Goal: Task Accomplishment & Management: Complete application form

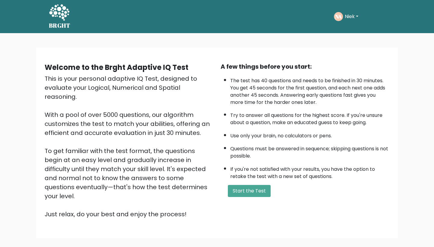
click at [244, 197] on button "Start the Test" at bounding box center [249, 191] width 43 height 12
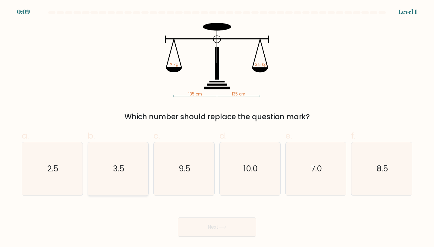
click at [119, 158] on icon "3.5" at bounding box center [118, 168] width 53 height 53
click at [217, 127] on input "b. 3.5" at bounding box center [217, 125] width 0 height 4
radio input "true"
click at [209, 226] on button "Next" at bounding box center [217, 226] width 78 height 19
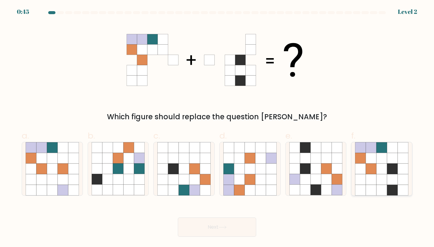
click at [369, 161] on icon at bounding box center [371, 158] width 11 height 11
click at [217, 127] on input "f." at bounding box center [217, 125] width 0 height 4
radio input "true"
click at [250, 223] on button "Next" at bounding box center [217, 226] width 78 height 19
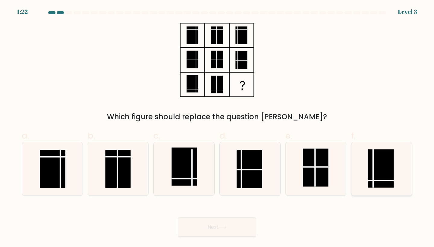
click at [374, 174] on rect at bounding box center [380, 168] width 25 height 38
click at [217, 127] on input "f." at bounding box center [217, 125] width 0 height 4
radio input "true"
click at [195, 229] on button "Next" at bounding box center [217, 226] width 78 height 19
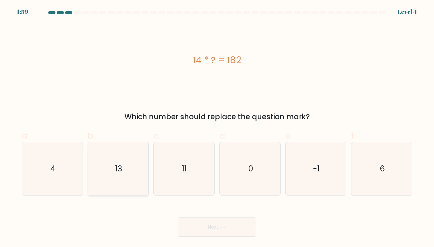
click at [127, 163] on icon "13" at bounding box center [118, 168] width 53 height 53
click at [217, 127] on input "b. 13" at bounding box center [217, 125] width 0 height 4
radio input "true"
click at [210, 228] on button "Next" at bounding box center [217, 226] width 78 height 19
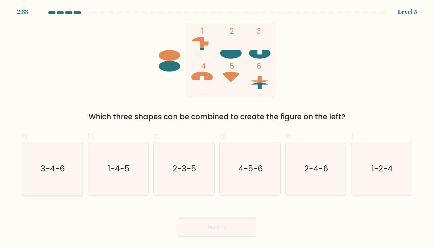
click at [66, 164] on icon "3-4-6" at bounding box center [52, 168] width 53 height 53
click at [217, 127] on input "a. 3-4-6" at bounding box center [217, 125] width 0 height 4
radio input "true"
click at [226, 231] on button "Next" at bounding box center [217, 226] width 78 height 19
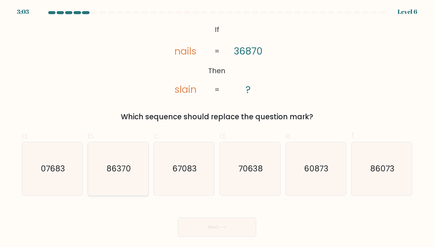
click at [93, 159] on icon "86370" at bounding box center [118, 168] width 53 height 53
click at [217, 127] on input "b. 86370" at bounding box center [217, 125] width 0 height 4
radio input "true"
click at [41, 167] on text "07683" at bounding box center [53, 168] width 24 height 11
click at [217, 127] on input "a. 07683" at bounding box center [217, 125] width 0 height 4
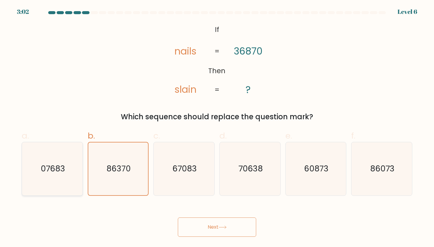
radio input "true"
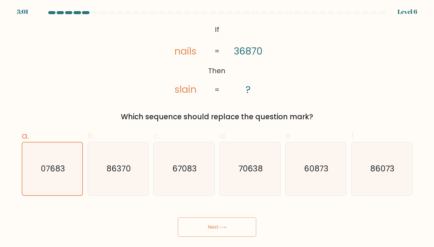
click at [194, 228] on button "Next" at bounding box center [217, 226] width 78 height 19
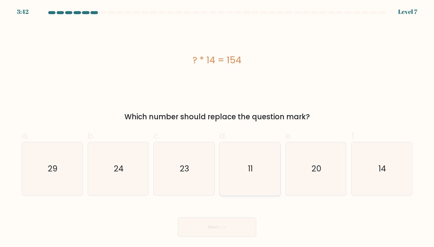
click at [265, 158] on icon "11" at bounding box center [249, 168] width 53 height 53
click at [217, 127] on input "d. 11" at bounding box center [217, 125] width 0 height 4
radio input "true"
click at [215, 233] on button "Next" at bounding box center [217, 226] width 78 height 19
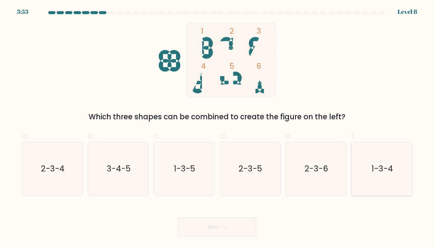
click at [380, 154] on icon "1-3-4" at bounding box center [381, 168] width 53 height 53
click at [217, 127] on input "f. 1-3-4" at bounding box center [217, 125] width 0 height 4
radio input "true"
click at [214, 230] on button "Next" at bounding box center [217, 226] width 78 height 19
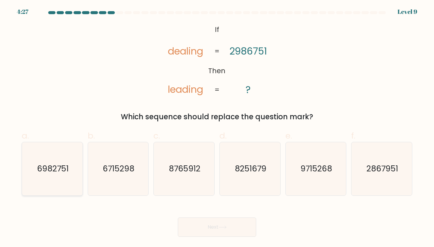
click at [52, 169] on text "6982751" at bounding box center [53, 168] width 32 height 11
click at [217, 127] on input "a. 6982751" at bounding box center [217, 125] width 0 height 4
radio input "true"
click at [202, 219] on button "Next" at bounding box center [217, 226] width 78 height 19
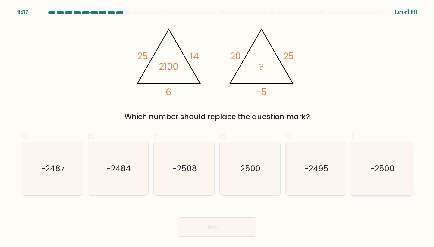
click at [382, 162] on icon "-2500" at bounding box center [381, 168] width 53 height 53
click at [217, 127] on input "f. -2500" at bounding box center [217, 125] width 0 height 4
radio input "true"
click at [215, 226] on button "Next" at bounding box center [217, 226] width 78 height 19
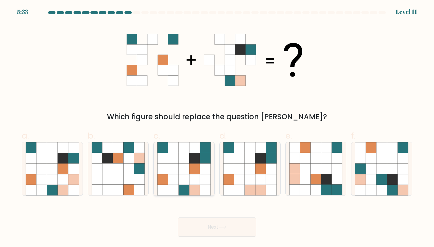
click at [186, 174] on icon at bounding box center [184, 179] width 11 height 11
click at [217, 127] on input "c." at bounding box center [217, 125] width 0 height 4
radio input "true"
click at [218, 226] on button "Next" at bounding box center [217, 226] width 78 height 19
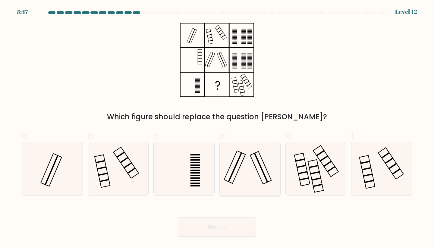
click at [246, 151] on icon at bounding box center [249, 168] width 53 height 53
click at [217, 127] on input "d." at bounding box center [217, 125] width 0 height 4
radio input "true"
click at [224, 223] on button "Next" at bounding box center [217, 226] width 78 height 19
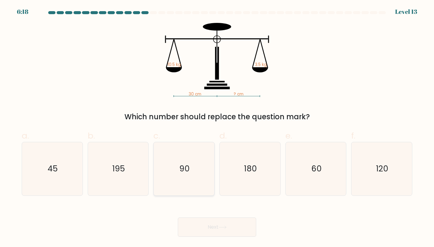
click at [172, 149] on icon "90" at bounding box center [183, 168] width 53 height 53
click at [217, 127] on input "c. 90" at bounding box center [217, 125] width 0 height 4
radio input "true"
click at [223, 232] on button "Next" at bounding box center [217, 226] width 78 height 19
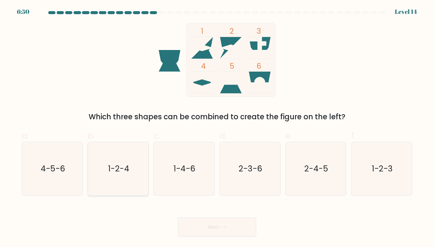
click at [127, 165] on text "1-2-4" at bounding box center [118, 168] width 21 height 11
click at [217, 127] on input "b. 1-2-4" at bounding box center [217, 125] width 0 height 4
radio input "true"
click at [214, 231] on button "Next" at bounding box center [217, 226] width 78 height 19
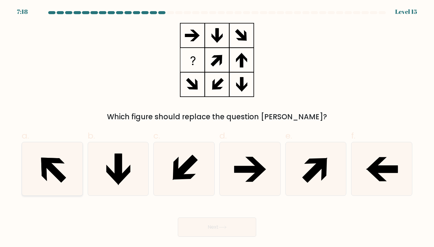
click at [77, 173] on icon at bounding box center [52, 168] width 53 height 53
click at [217, 127] on input "a." at bounding box center [217, 125] width 0 height 4
radio input "true"
click at [232, 221] on button "Next" at bounding box center [217, 226] width 78 height 19
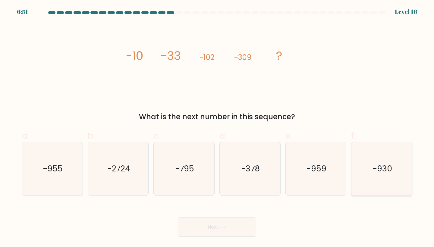
click at [386, 170] on text "-930" at bounding box center [382, 168] width 20 height 11
click at [217, 127] on input "f. -930" at bounding box center [217, 125] width 0 height 4
radio input "true"
click at [209, 225] on button "Next" at bounding box center [217, 226] width 78 height 19
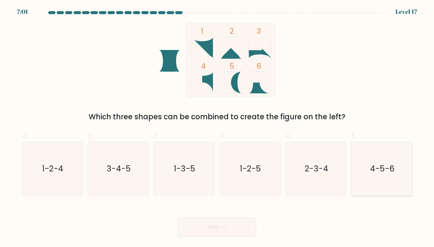
click at [395, 151] on icon "4-5-6" at bounding box center [381, 168] width 53 height 53
click at [217, 127] on input "f. 4-5-6" at bounding box center [217, 125] width 0 height 4
radio input "true"
click at [214, 233] on button "Next" at bounding box center [217, 226] width 78 height 19
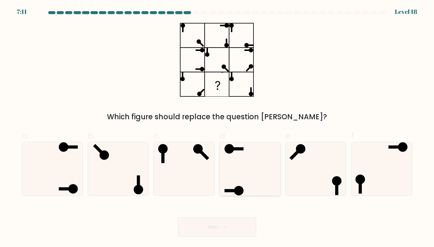
click at [251, 189] on icon at bounding box center [249, 168] width 53 height 53
click at [217, 127] on input "d." at bounding box center [217, 125] width 0 height 4
radio input "true"
click at [218, 225] on button "Next" at bounding box center [217, 226] width 78 height 19
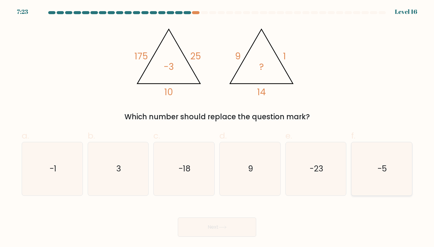
click at [395, 166] on icon "-5" at bounding box center [381, 168] width 53 height 53
click at [217, 127] on input "f. -5" at bounding box center [217, 125] width 0 height 4
radio input "true"
click at [196, 228] on button "Next" at bounding box center [217, 226] width 78 height 19
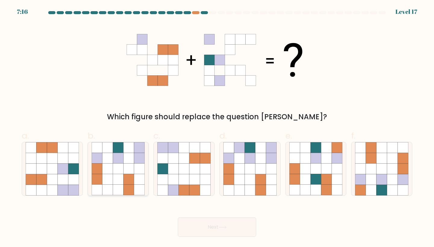
click at [114, 170] on icon at bounding box center [118, 169] width 11 height 11
click at [217, 127] on input "b." at bounding box center [217, 125] width 0 height 4
radio input "true"
click at [204, 222] on button "Next" at bounding box center [217, 226] width 78 height 19
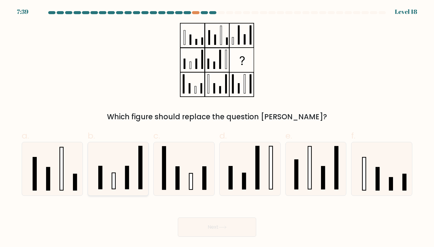
click at [116, 164] on icon at bounding box center [118, 168] width 53 height 53
click at [217, 127] on input "b." at bounding box center [217, 125] width 0 height 4
radio input "true"
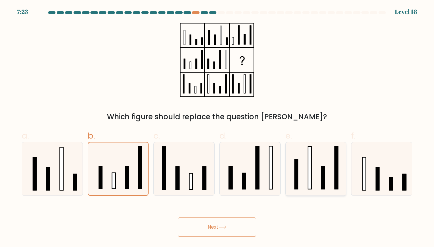
click at [297, 153] on icon at bounding box center [315, 168] width 53 height 53
click at [217, 127] on input "e." at bounding box center [217, 125] width 0 height 4
radio input "true"
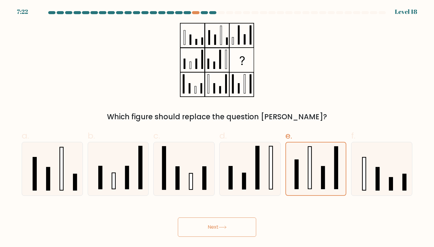
click at [227, 223] on button "Next" at bounding box center [217, 226] width 78 height 19
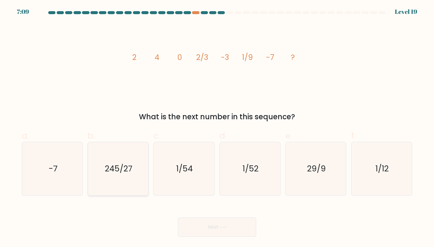
click at [121, 165] on text "245/27" at bounding box center [118, 168] width 27 height 11
click at [217, 127] on input "b. 245/27" at bounding box center [217, 125] width 0 height 4
radio input "true"
click at [213, 228] on button "Next" at bounding box center [217, 226] width 78 height 19
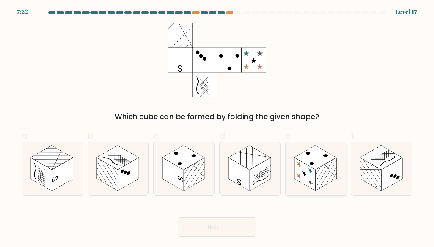
click at [314, 157] on rect at bounding box center [315, 157] width 42 height 24
click at [217, 127] on input "e." at bounding box center [217, 125] width 0 height 4
radio input "true"
click at [211, 233] on button "Next" at bounding box center [217, 226] width 78 height 19
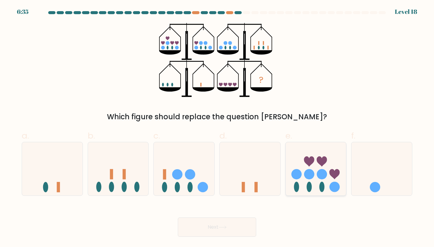
click at [306, 169] on icon at bounding box center [316, 169] width 61 height 50
click at [217, 127] on input "e." at bounding box center [217, 125] width 0 height 4
radio input "true"
click at [365, 161] on icon at bounding box center [381, 169] width 61 height 50
click at [217, 127] on input "f." at bounding box center [217, 125] width 0 height 4
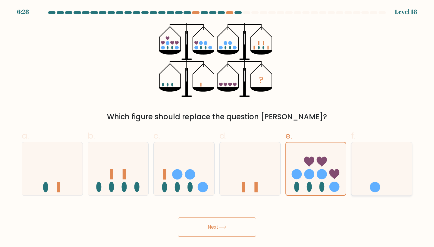
radio input "true"
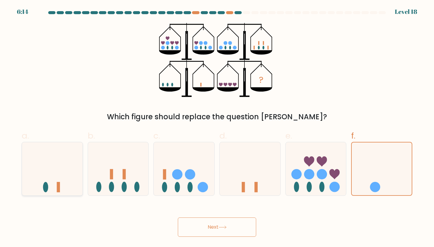
click at [70, 161] on icon at bounding box center [52, 169] width 61 height 50
click at [217, 127] on input "a." at bounding box center [217, 125] width 0 height 4
radio input "true"
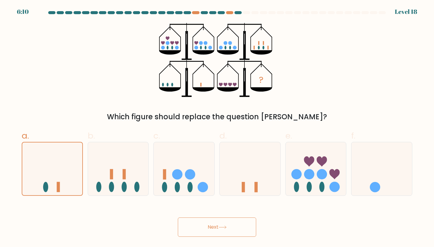
click at [223, 226] on icon at bounding box center [222, 227] width 8 height 3
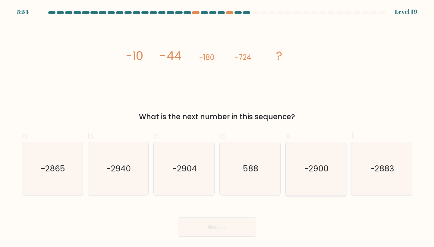
click at [336, 163] on icon "-2900" at bounding box center [315, 168] width 53 height 53
click at [217, 127] on input "e. -2900" at bounding box center [217, 125] width 0 height 4
radio input "true"
click at [216, 230] on button "Next" at bounding box center [217, 226] width 78 height 19
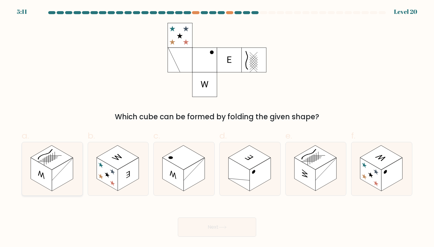
click at [53, 181] on rect at bounding box center [62, 174] width 21 height 33
click at [217, 127] on input "a." at bounding box center [217, 125] width 0 height 4
radio input "true"
click at [193, 224] on button "Next" at bounding box center [217, 226] width 78 height 19
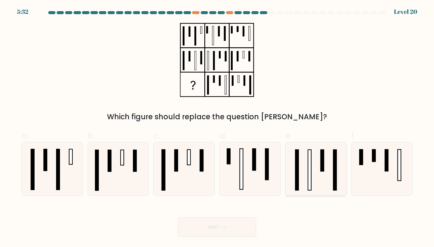
click at [294, 162] on icon at bounding box center [315, 168] width 53 height 53
click at [217, 127] on input "e." at bounding box center [217, 125] width 0 height 4
radio input "true"
click at [232, 223] on button "Next" at bounding box center [217, 226] width 78 height 19
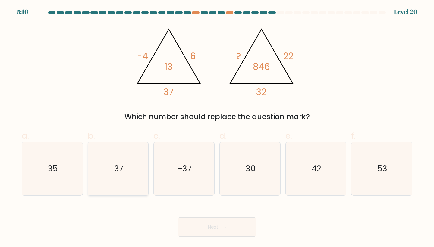
click at [135, 155] on icon "37" at bounding box center [118, 168] width 53 height 53
click at [217, 127] on input "b. 37" at bounding box center [217, 125] width 0 height 4
radio input "true"
click at [223, 230] on button "Next" at bounding box center [217, 226] width 78 height 19
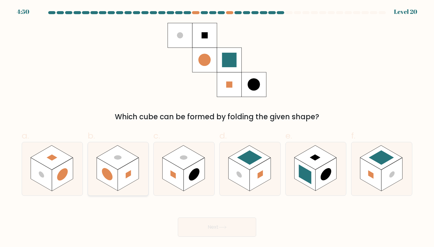
click at [111, 166] on rect at bounding box center [117, 157] width 42 height 24
click at [217, 127] on input "b." at bounding box center [217, 125] width 0 height 4
radio input "true"
click at [206, 228] on button "Next" at bounding box center [217, 226] width 78 height 19
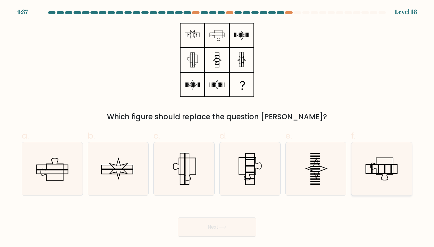
click at [387, 173] on icon at bounding box center [381, 168] width 53 height 53
click at [217, 127] on input "f." at bounding box center [217, 125] width 0 height 4
radio input "true"
click at [226, 228] on icon at bounding box center [222, 227] width 8 height 3
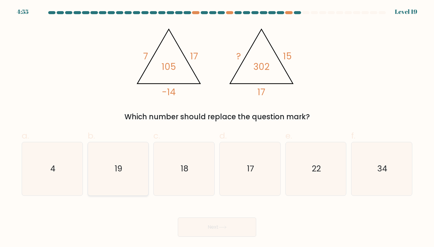
click at [120, 163] on icon "19" at bounding box center [118, 168] width 53 height 53
click at [217, 127] on input "b. 19" at bounding box center [217, 125] width 0 height 4
radio input "true"
click at [234, 224] on button "Next" at bounding box center [217, 226] width 78 height 19
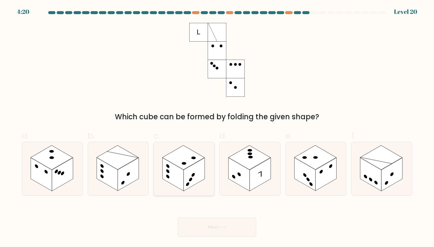
click at [183, 157] on rect at bounding box center [183, 157] width 42 height 24
click at [217, 127] on input "c." at bounding box center [217, 125] width 0 height 4
radio input "true"
click at [330, 143] on icon at bounding box center [316, 168] width 61 height 53
click at [217, 127] on input "e." at bounding box center [217, 125] width 0 height 4
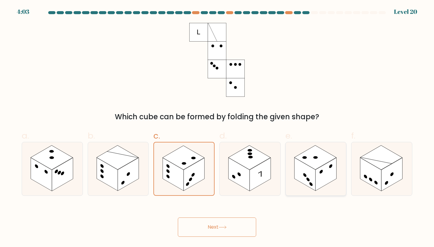
radio input "true"
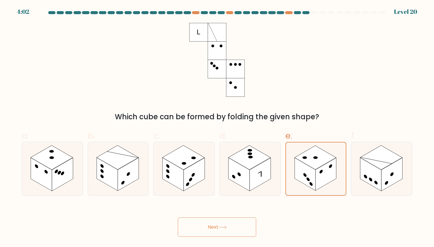
click at [237, 222] on button "Next" at bounding box center [217, 226] width 78 height 19
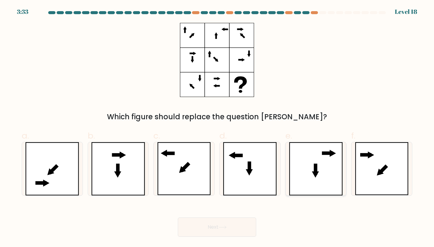
click at [315, 170] on icon at bounding box center [315, 169] width 0 height 8
click at [217, 127] on input "e." at bounding box center [217, 125] width 0 height 4
radio input "true"
click at [212, 223] on button "Next" at bounding box center [217, 226] width 78 height 19
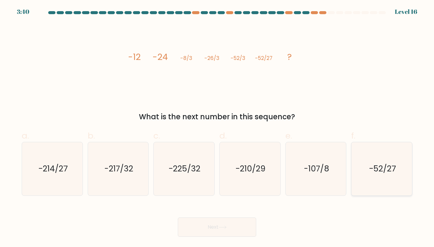
click at [395, 176] on icon "-52/27" at bounding box center [381, 168] width 53 height 53
click at [217, 127] on input "f. -52/27" at bounding box center [217, 125] width 0 height 4
radio input "true"
click at [55, 172] on text "-214/27" at bounding box center [52, 168] width 29 height 11
click at [217, 127] on input "a. -214/27" at bounding box center [217, 125] width 0 height 4
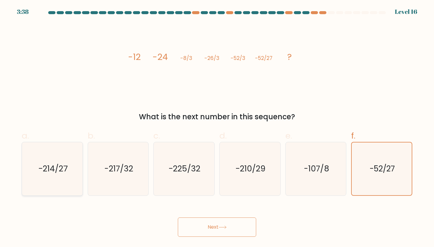
radio input "true"
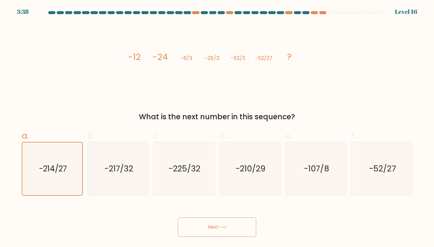
click at [206, 227] on button "Next" at bounding box center [217, 226] width 78 height 19
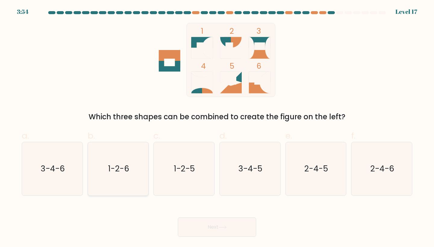
click at [119, 159] on icon "1-2-6" at bounding box center [118, 168] width 53 height 53
click at [217, 127] on input "b. 1-2-6" at bounding box center [217, 125] width 0 height 4
radio input "true"
click at [217, 230] on button "Next" at bounding box center [217, 226] width 78 height 19
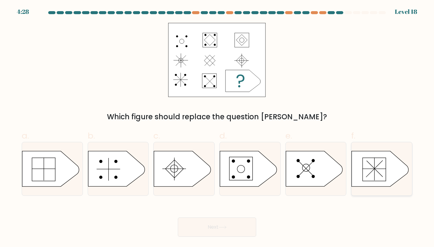
click at [361, 164] on icon at bounding box center [379, 168] width 57 height 35
click at [217, 127] on input "f." at bounding box center [217, 125] width 0 height 4
radio input "true"
click at [234, 229] on button "Next" at bounding box center [217, 226] width 78 height 19
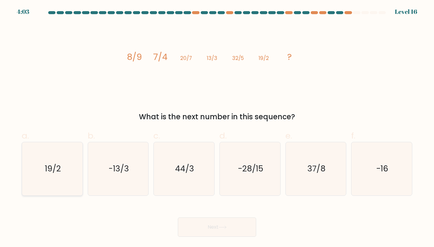
click at [54, 176] on icon "19/2" at bounding box center [52, 168] width 53 height 53
click at [217, 127] on input "a. 19/2" at bounding box center [217, 125] width 0 height 4
radio input "true"
click at [228, 227] on button "Next" at bounding box center [217, 226] width 78 height 19
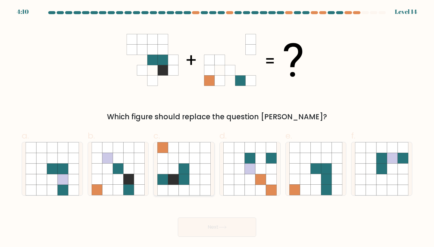
click at [190, 172] on icon at bounding box center [194, 169] width 11 height 11
click at [217, 127] on input "c." at bounding box center [217, 125] width 0 height 4
radio input "true"
click at [226, 226] on icon at bounding box center [222, 227] width 7 height 3
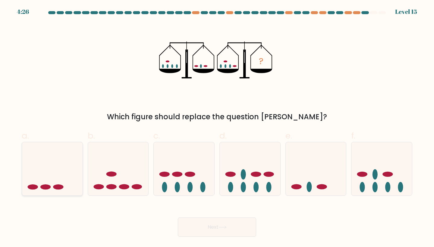
click at [59, 170] on icon at bounding box center [52, 169] width 61 height 50
click at [217, 127] on input "a." at bounding box center [217, 125] width 0 height 4
radio input "true"
click at [234, 233] on button "Next" at bounding box center [217, 226] width 78 height 19
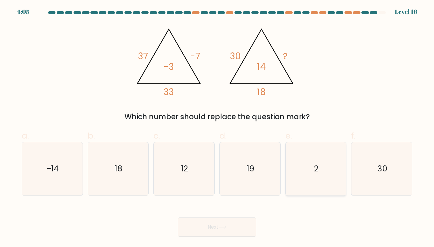
click at [320, 172] on icon "2" at bounding box center [315, 168] width 53 height 53
click at [217, 127] on input "e. 2" at bounding box center [217, 125] width 0 height 4
radio input "true"
click at [237, 223] on button "Next" at bounding box center [217, 226] width 78 height 19
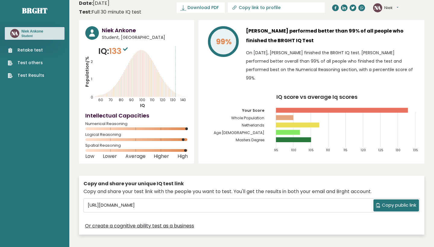
scroll to position [5, 0]
click at [36, 74] on link "Test Results" at bounding box center [26, 75] width 36 height 6
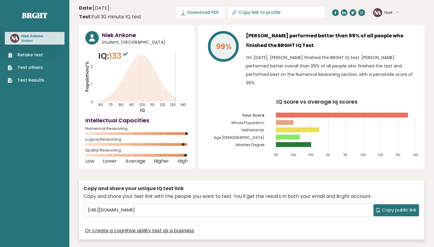
click at [30, 83] on link "Test Results" at bounding box center [26, 80] width 36 height 6
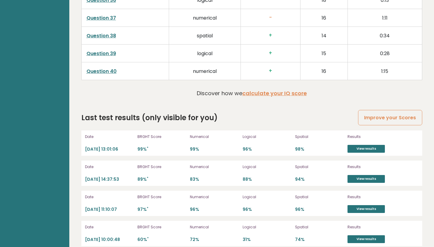
scroll to position [1586, 0]
click at [366, 145] on link "View results" at bounding box center [365, 149] width 37 height 8
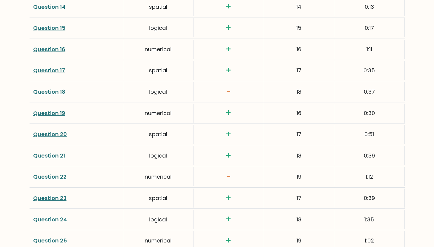
scroll to position [1122, 0]
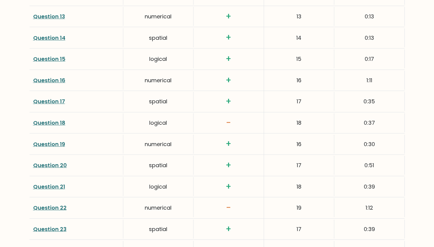
click at [45, 119] on link "Question 18" at bounding box center [49, 123] width 32 height 8
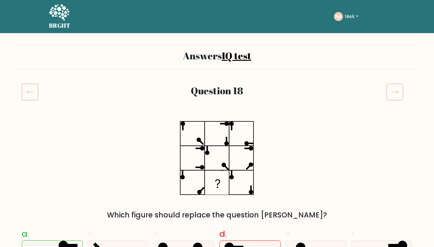
click at [394, 95] on icon at bounding box center [394, 91] width 17 height 17
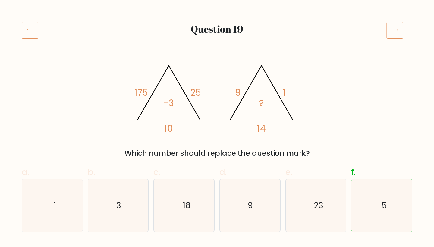
scroll to position [62, 0]
click at [393, 26] on icon at bounding box center [394, 30] width 17 height 17
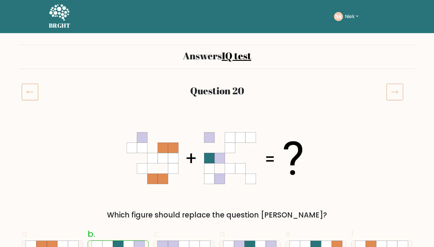
click at [391, 95] on icon at bounding box center [394, 91] width 17 height 17
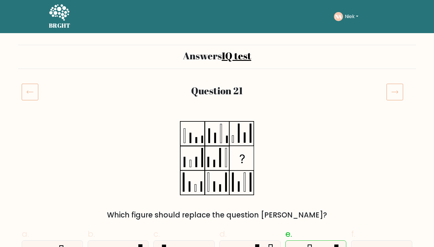
click at [396, 83] on icon at bounding box center [394, 91] width 17 height 17
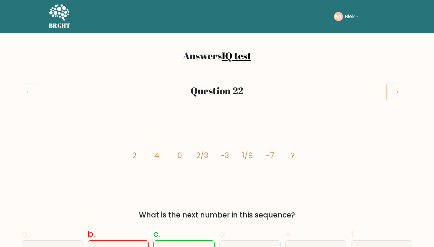
click at [394, 86] on icon at bounding box center [394, 91] width 17 height 17
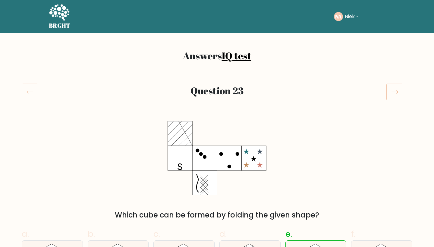
scroll to position [65, 0]
